Goal: Connect with others: Connect with others

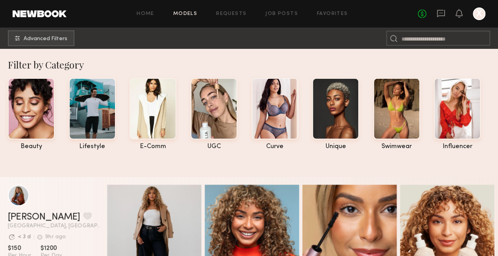
click at [475, 12] on div at bounding box center [479, 13] width 13 height 13
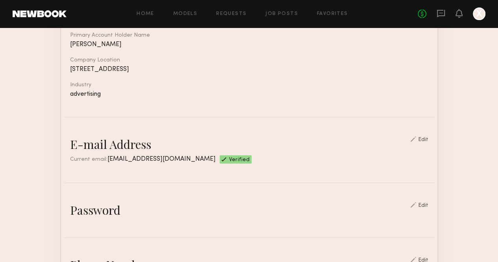
scroll to position [197, 0]
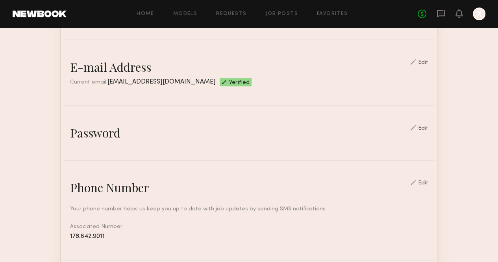
click at [22, 15] on link at bounding box center [40, 13] width 54 height 7
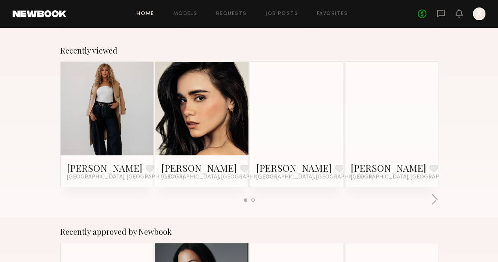
scroll to position [118, 0]
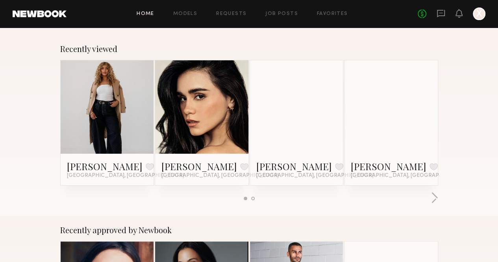
click at [96, 122] on link at bounding box center [107, 106] width 43 height 93
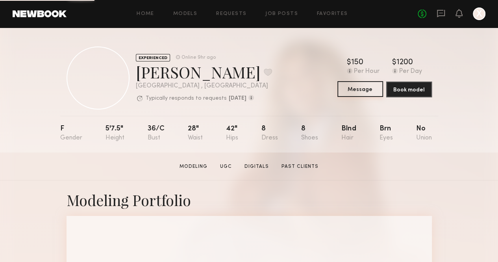
click at [376, 84] on button "Message" at bounding box center [361, 89] width 46 height 16
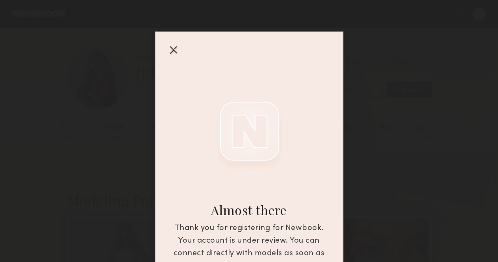
click at [170, 49] on div at bounding box center [173, 49] width 13 height 13
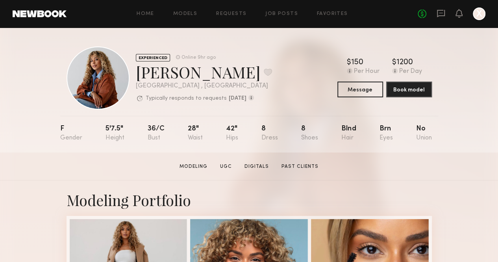
click at [479, 15] on div at bounding box center [479, 13] width 13 height 13
